Goal: Task Accomplishment & Management: Manage account settings

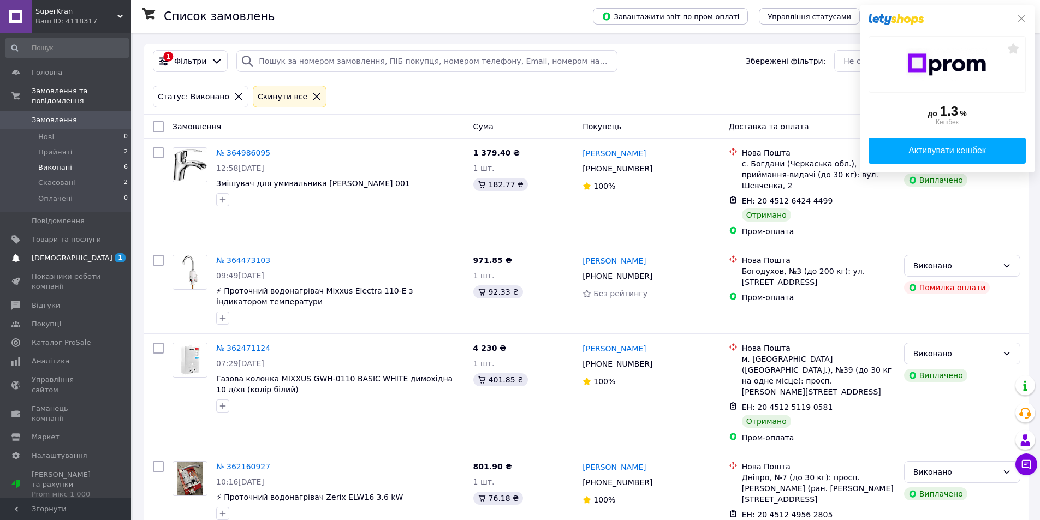
click at [63, 253] on span "[DEMOGRAPHIC_DATA]" at bounding box center [72, 258] width 81 height 10
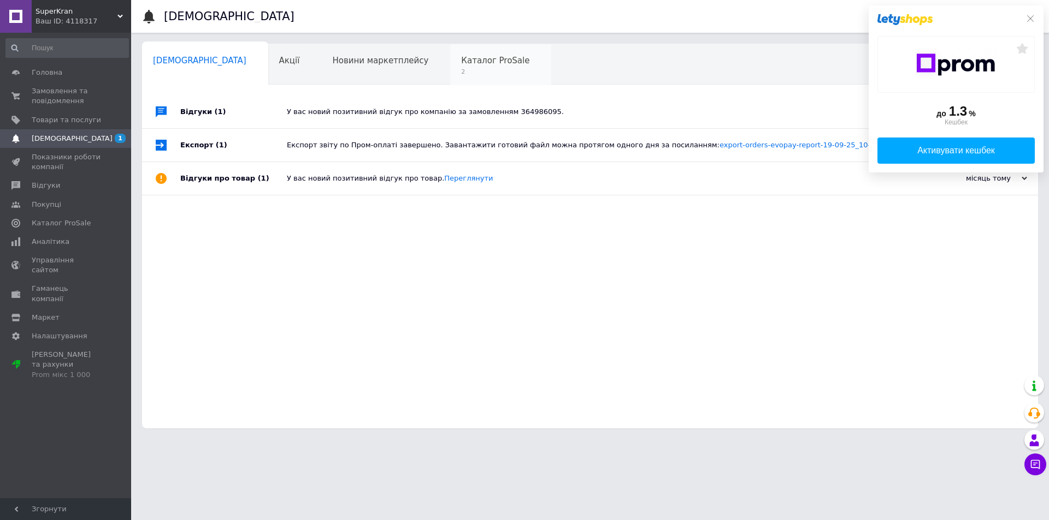
click at [461, 64] on span "Каталог ProSale" at bounding box center [495, 61] width 68 height 10
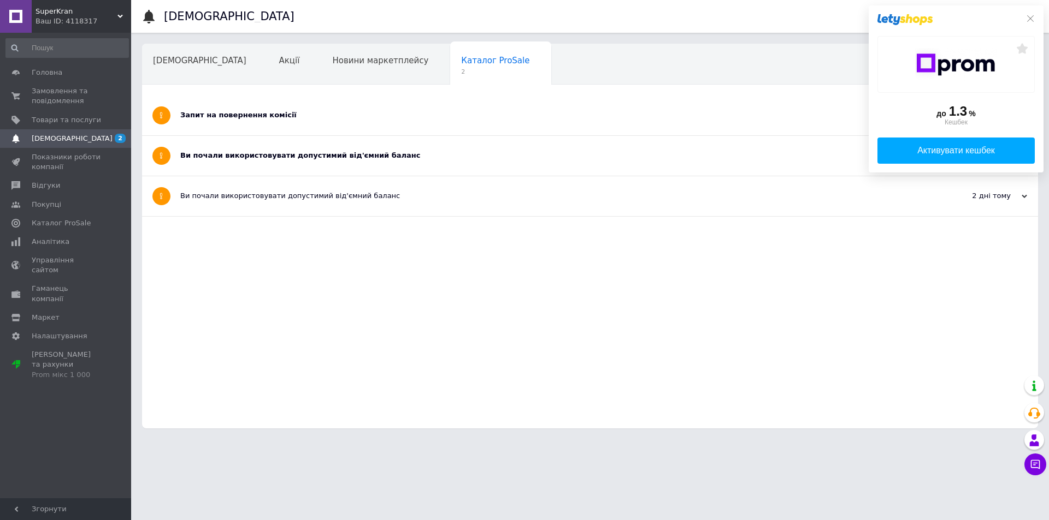
click at [274, 123] on div "Запит на повернення комісії" at bounding box center [548, 116] width 737 height 40
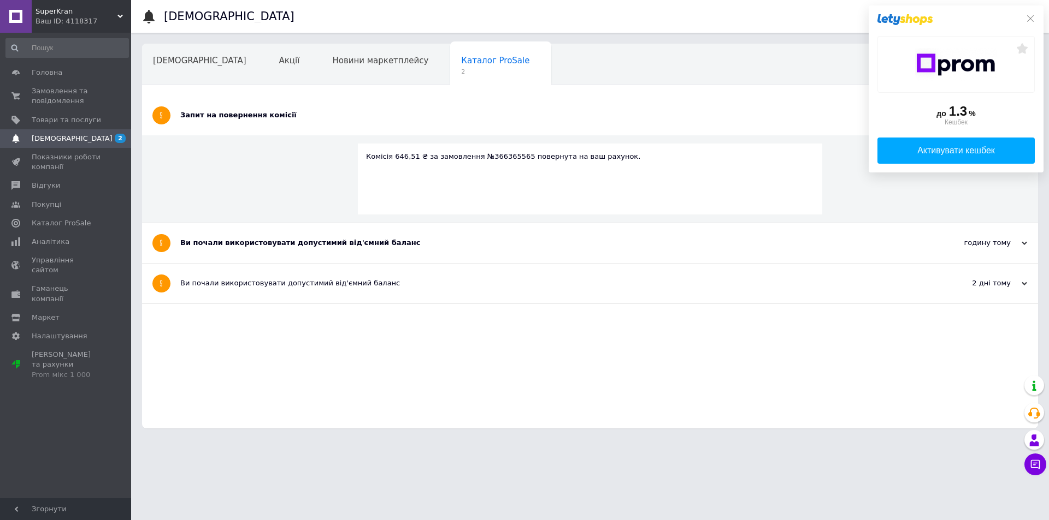
click at [291, 248] on div "Ви почали використовувати допустимий від'ємний баланс" at bounding box center [548, 243] width 737 height 40
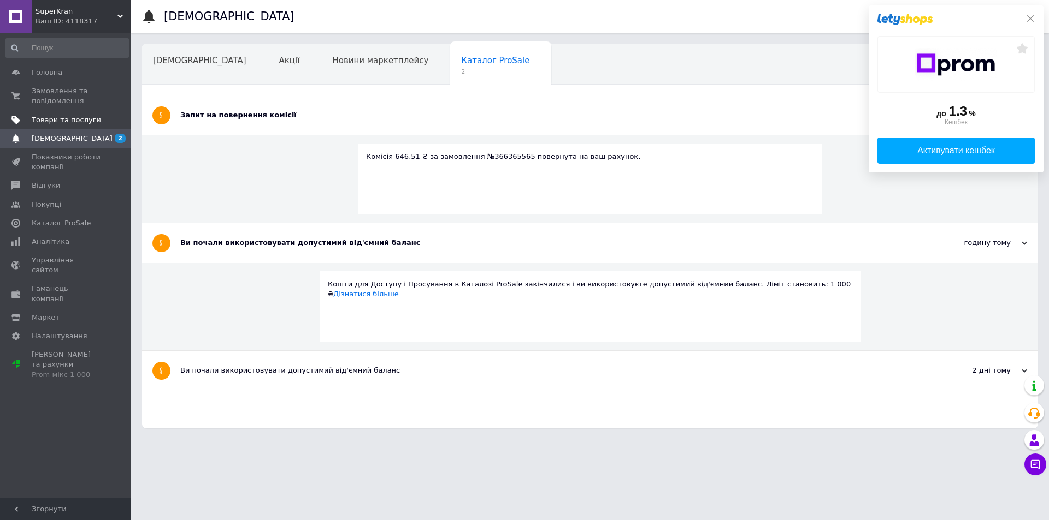
click at [43, 125] on span "Товари та послуги" at bounding box center [66, 120] width 69 height 10
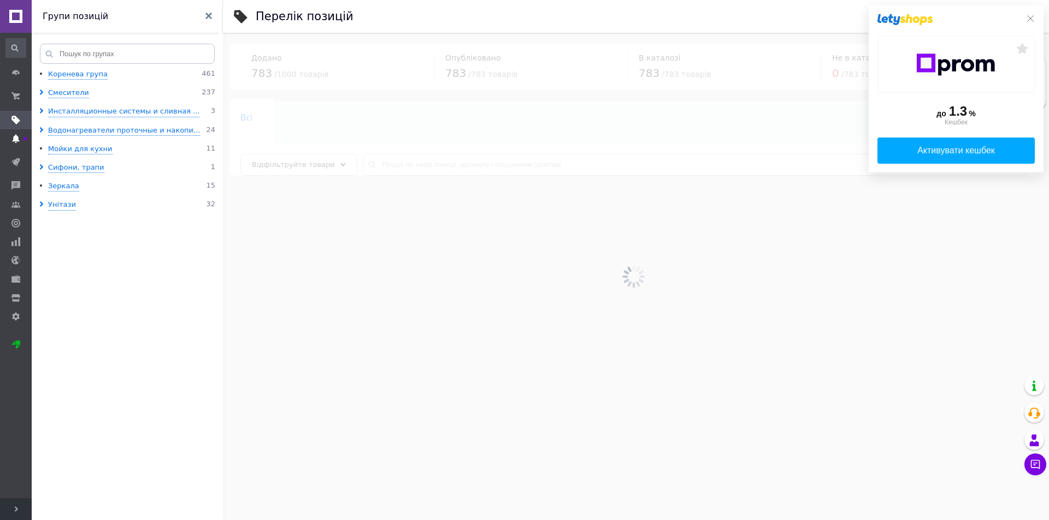
click at [22, 145] on link "[DEMOGRAPHIC_DATA]" at bounding box center [16, 138] width 32 height 19
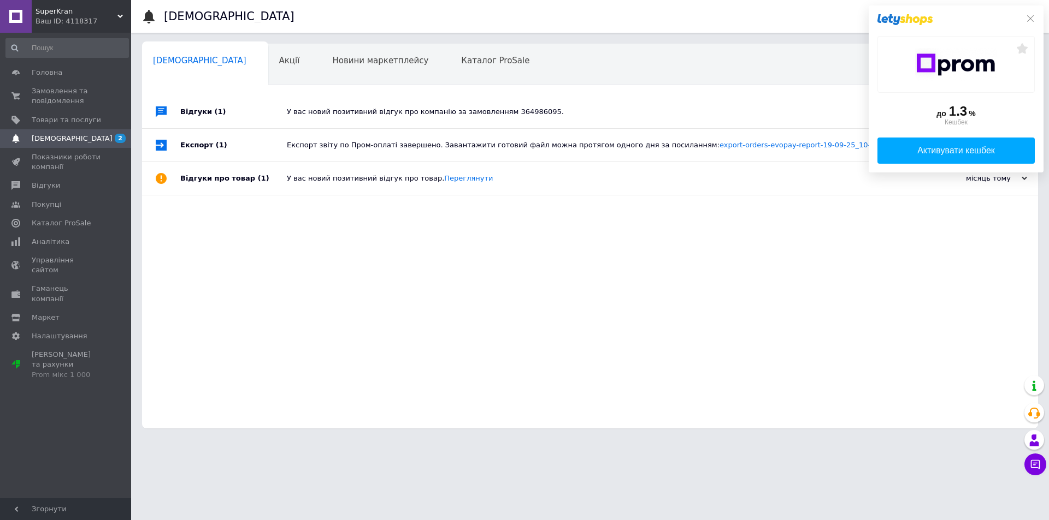
click at [223, 108] on div "Відгуки (1)" at bounding box center [233, 112] width 106 height 33
click at [1029, 23] on div "до 1.3 % Кешбек Активувати кешбек" at bounding box center [955, 88] width 175 height 167
click at [1031, 16] on icon at bounding box center [1030, 18] width 9 height 9
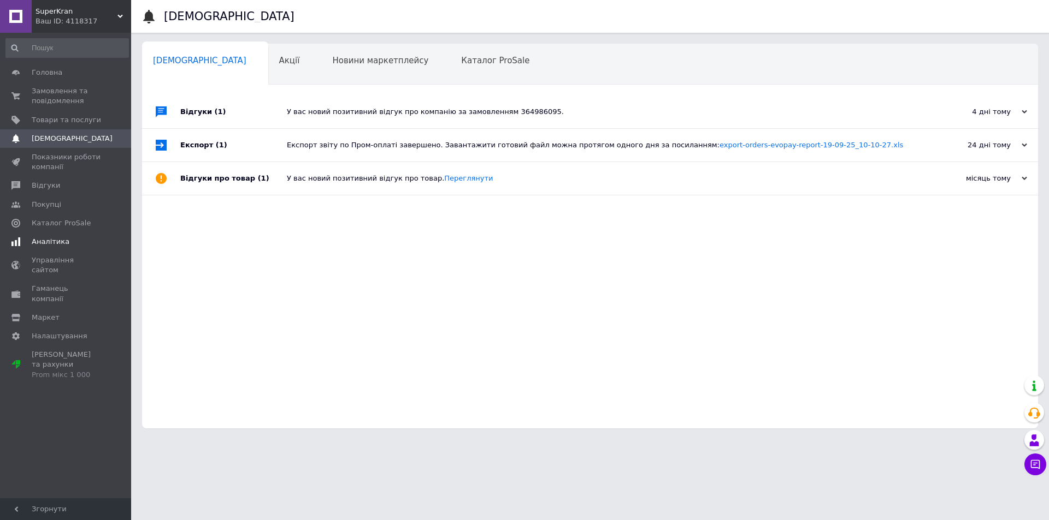
click at [55, 242] on span "Аналітика" at bounding box center [51, 242] width 38 height 10
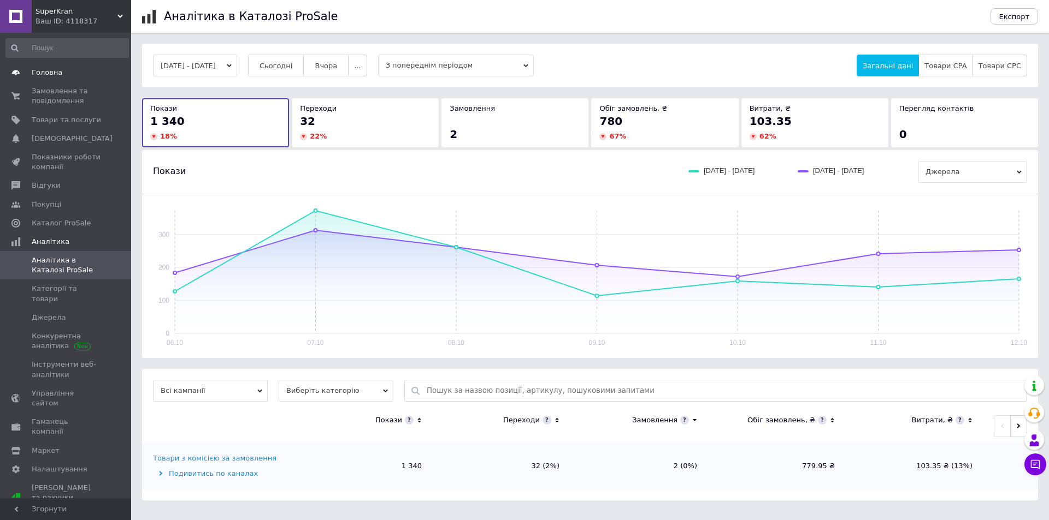
click at [46, 78] on link "Головна" at bounding box center [67, 72] width 134 height 19
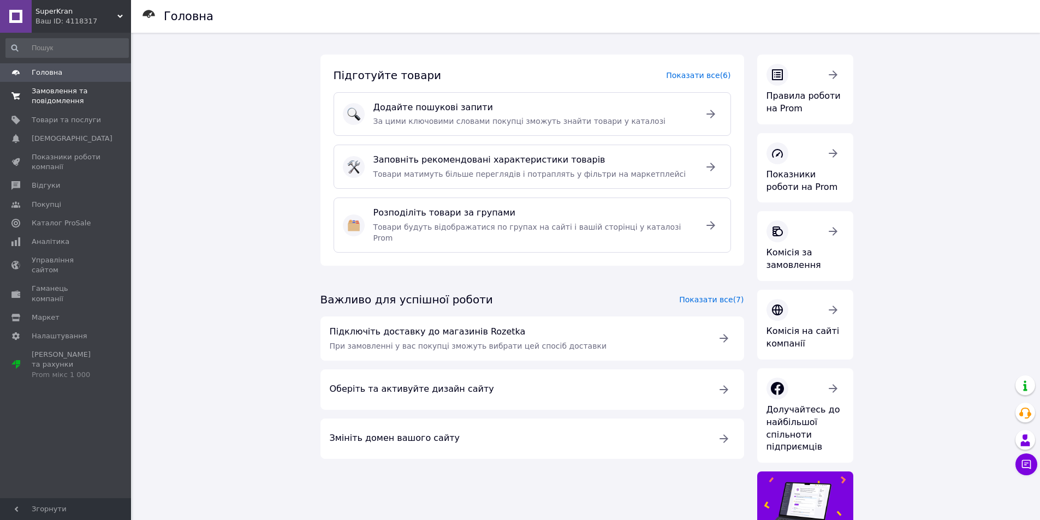
click at [48, 91] on span "Замовлення та повідомлення" at bounding box center [66, 96] width 69 height 20
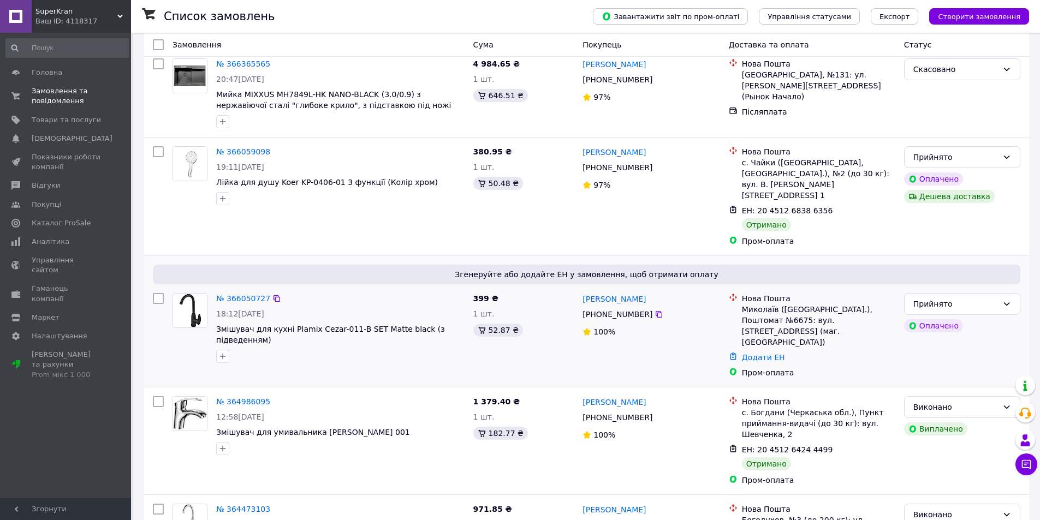
scroll to position [55, 0]
click at [625, 268] on span "Згенеруйте або додайте ЕН у замовлення, щоб отримати оплату" at bounding box center [586, 273] width 859 height 11
click at [191, 304] on img at bounding box center [190, 310] width 34 height 34
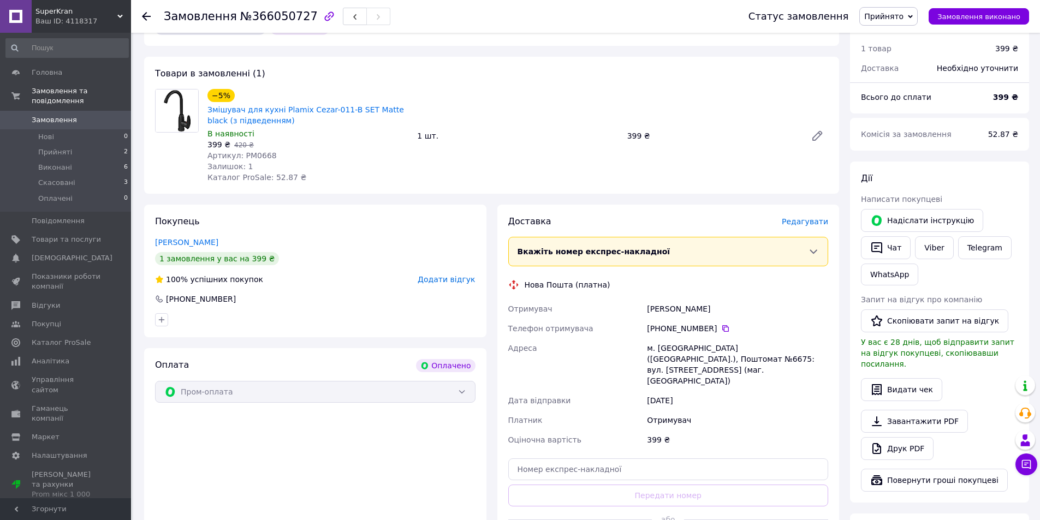
scroll to position [109, 0]
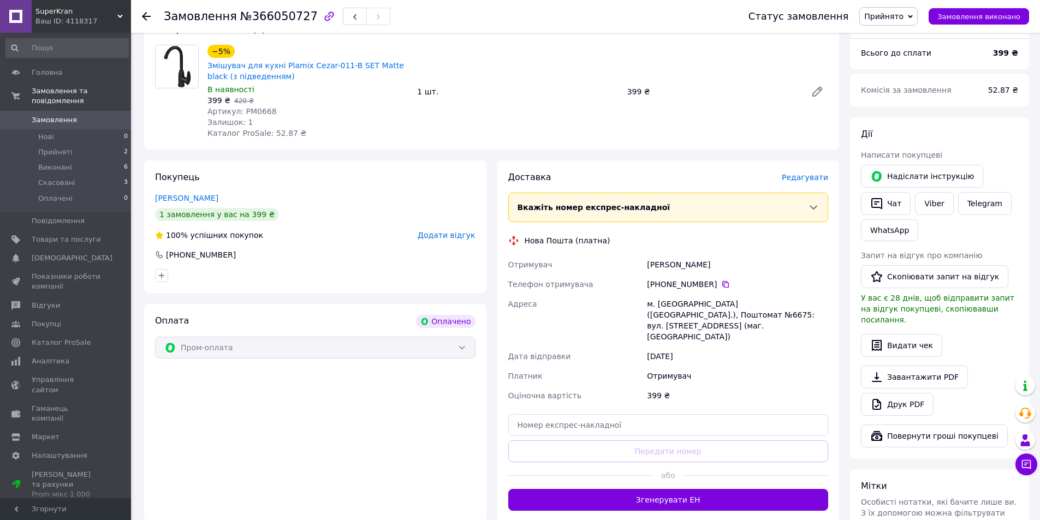
click at [813, 208] on icon at bounding box center [813, 207] width 7 height 4
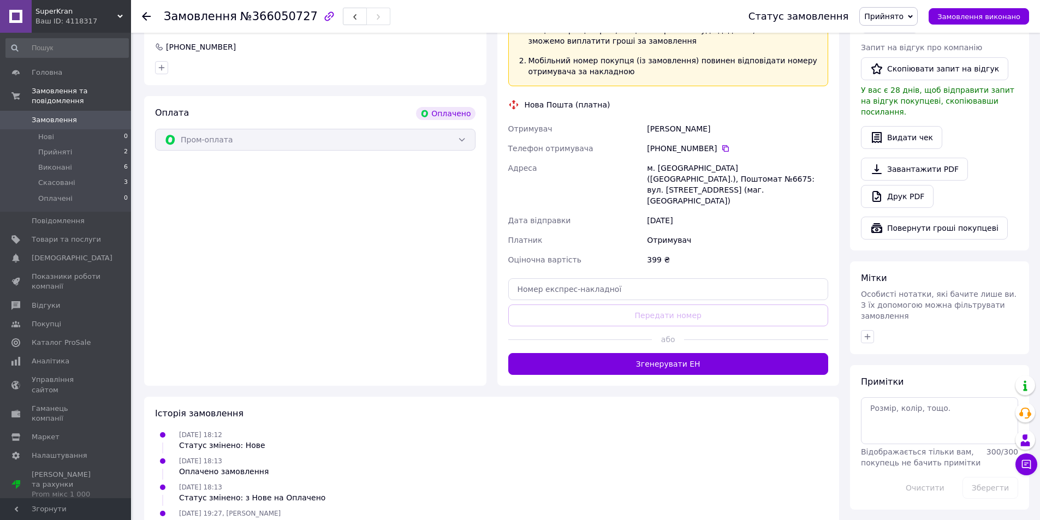
scroll to position [326, 0]
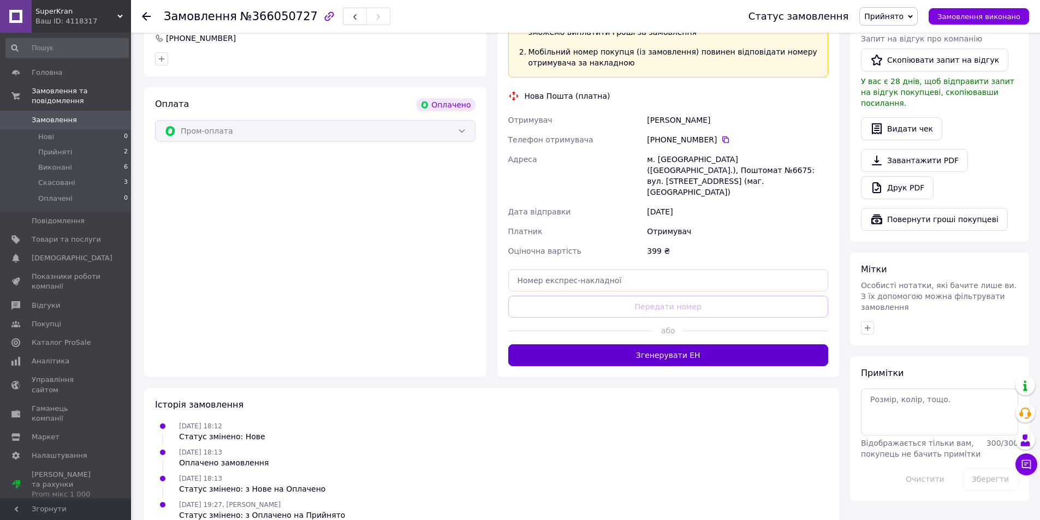
click at [660, 345] on button "Згенерувати ЕН" at bounding box center [668, 356] width 321 height 22
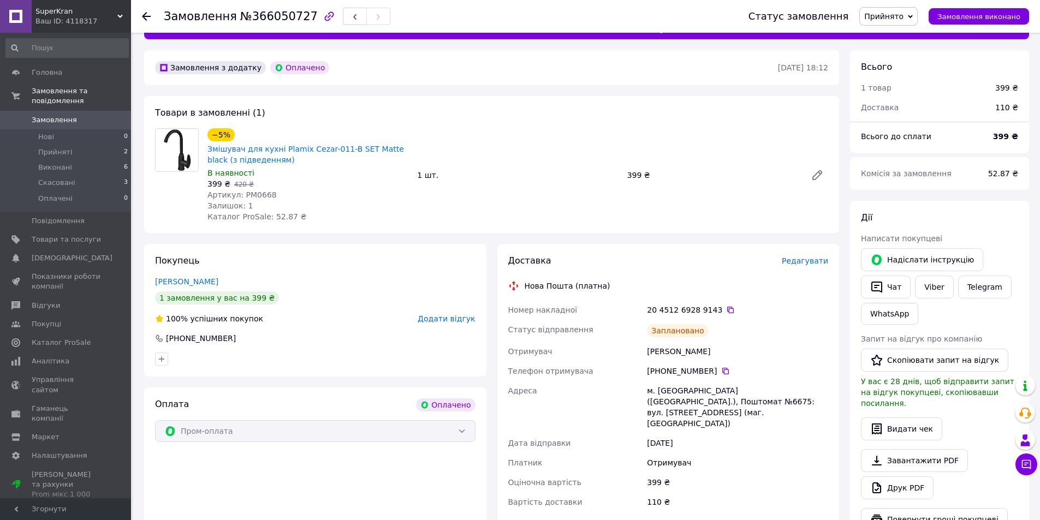
scroll to position [23, 0]
